Goal: Task Accomplishment & Management: Manage account settings

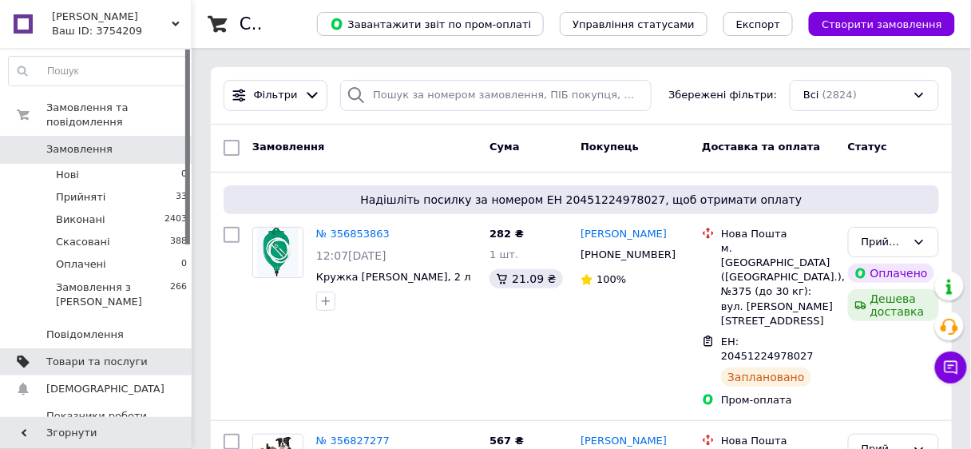
click at [104, 354] on span "Товари та послуги" at bounding box center [96, 361] width 101 height 14
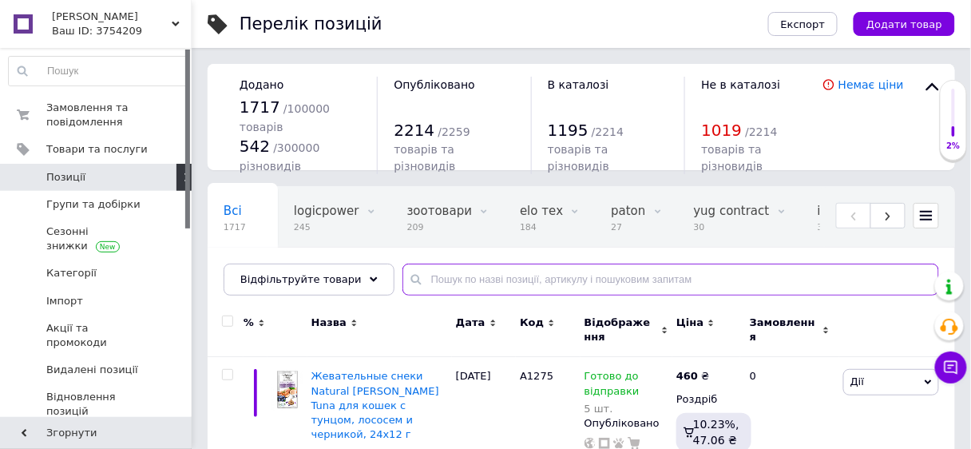
click at [418, 278] on input "text" at bounding box center [670, 279] width 536 height 32
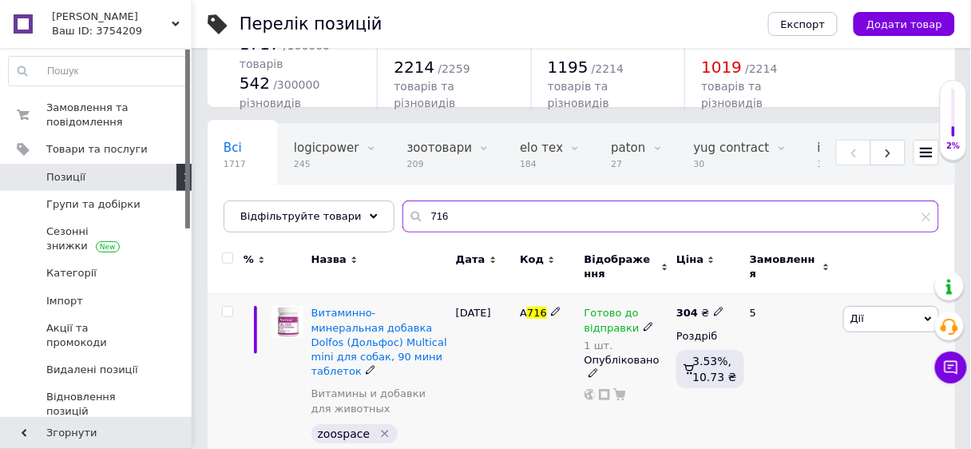
scroll to position [64, 0]
type input "716"
click at [643, 322] on icon at bounding box center [648, 326] width 10 height 10
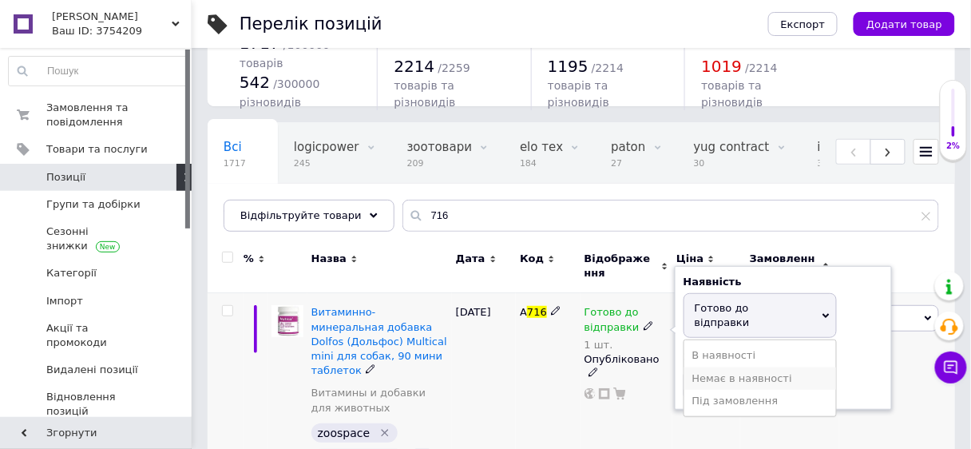
click at [710, 367] on li "Немає в наявності" at bounding box center [760, 378] width 152 height 22
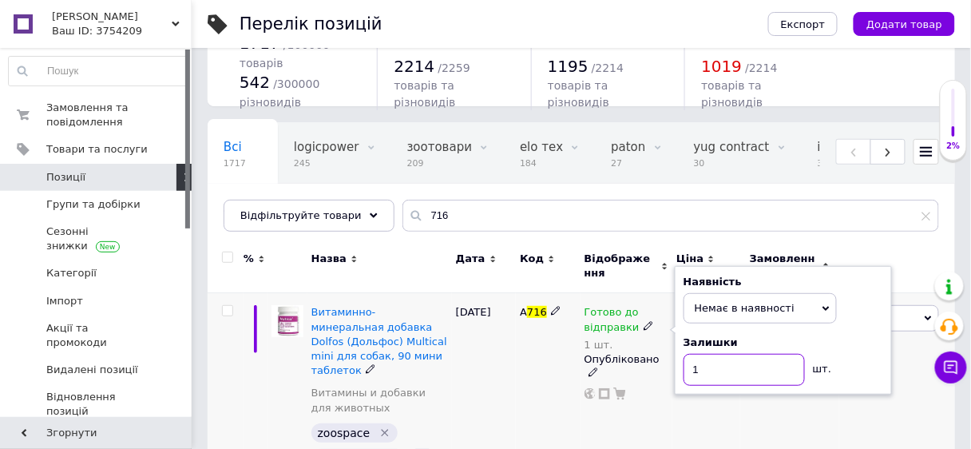
click at [710, 361] on input "1" at bounding box center [743, 370] width 121 height 32
type input "0"
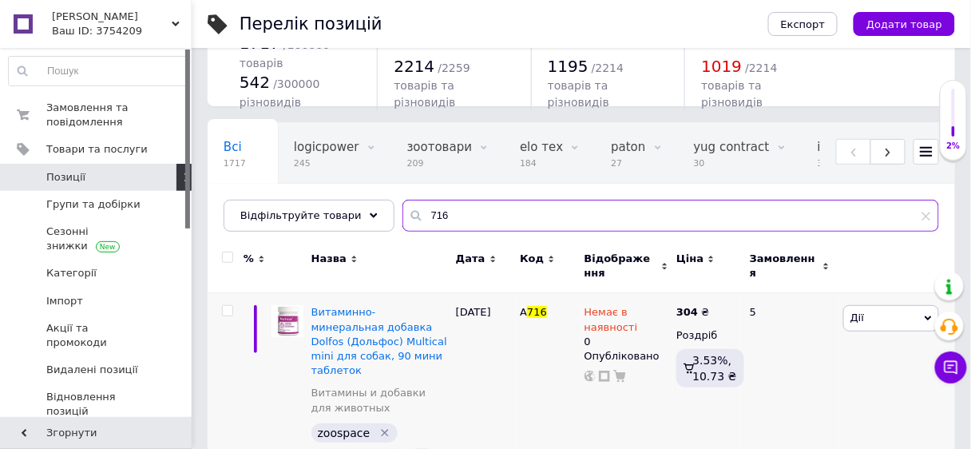
click at [461, 216] on input "716" at bounding box center [670, 216] width 536 height 32
type input "7"
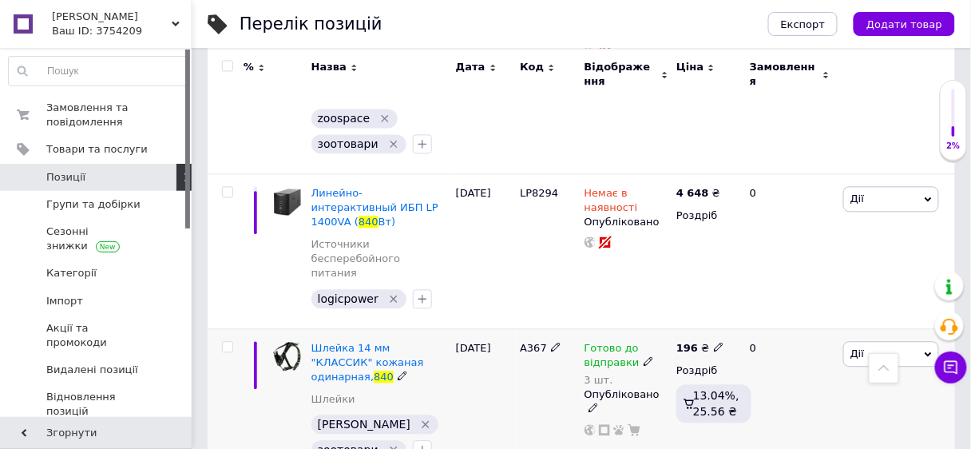
scroll to position [575, 0]
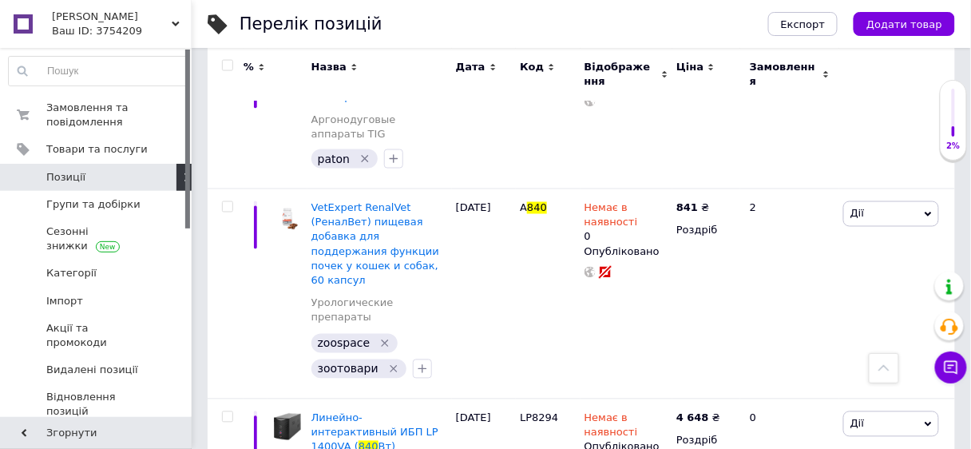
type input "840"
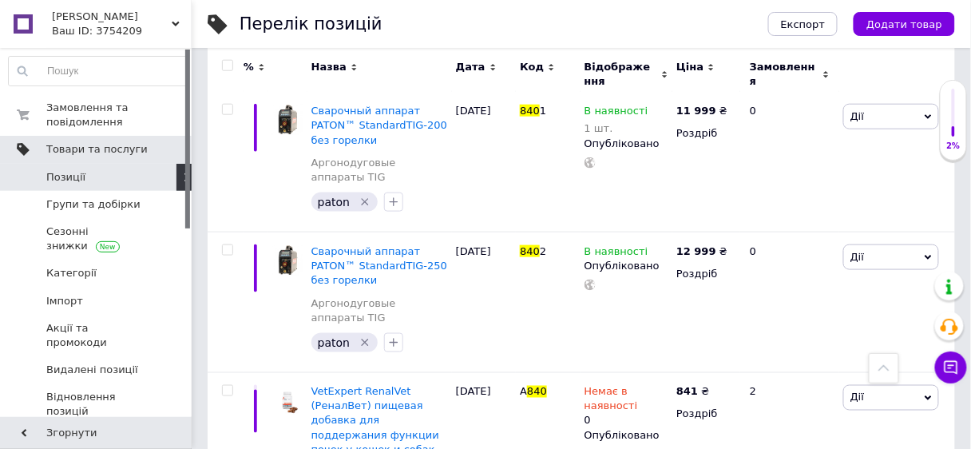
scroll to position [383, 0]
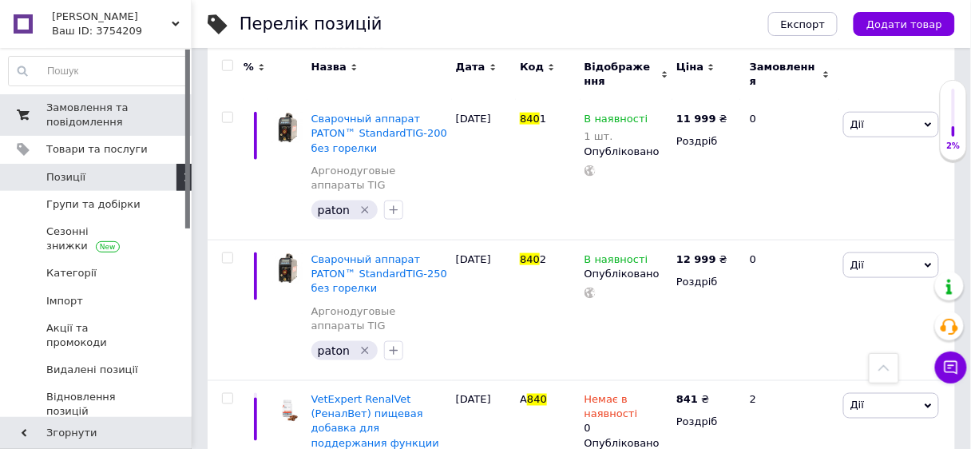
click at [73, 107] on span "Замовлення та повідомлення" at bounding box center [96, 115] width 101 height 29
